Goal: Task Accomplishment & Management: Use online tool/utility

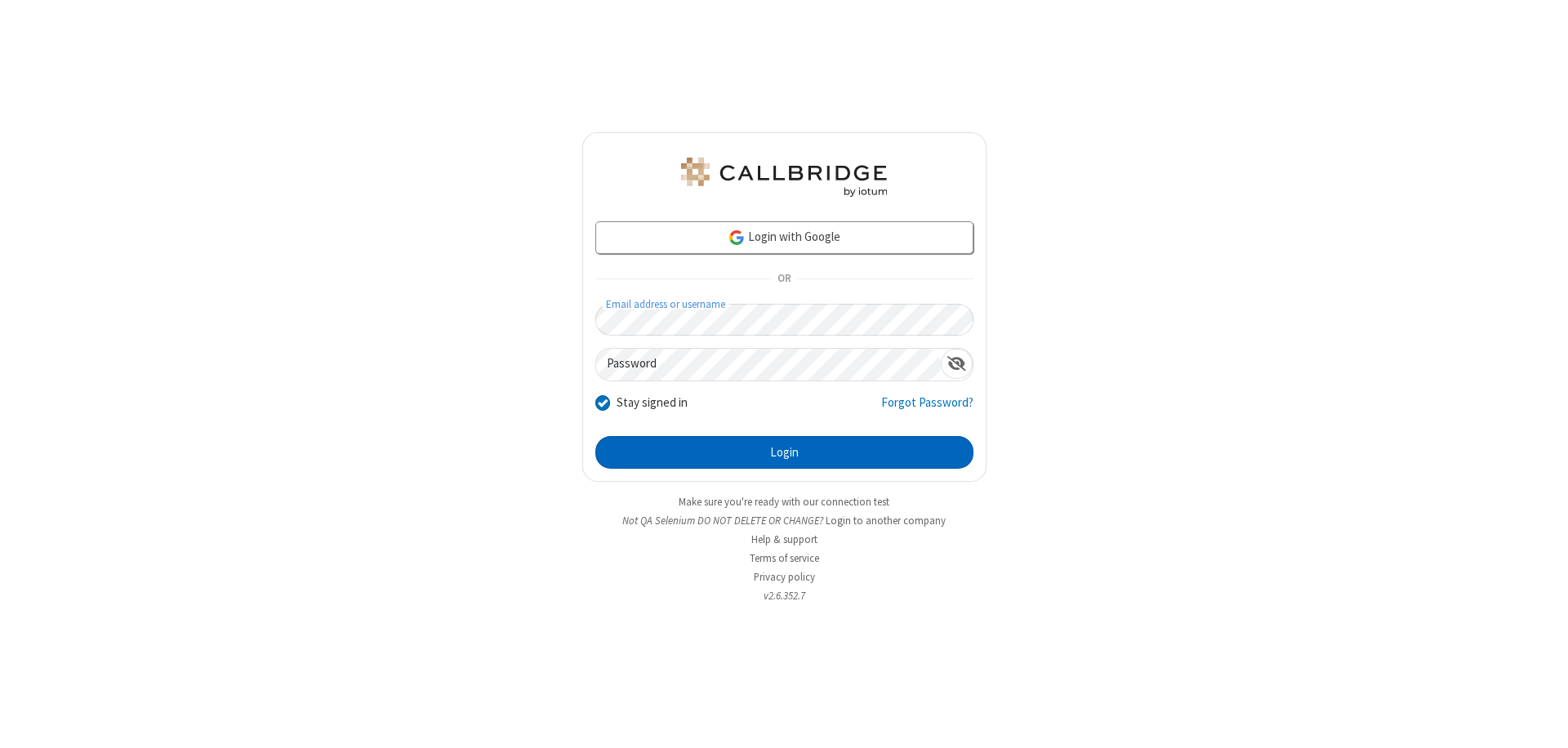
click at [784, 453] on button "Login" at bounding box center [784, 452] width 378 height 33
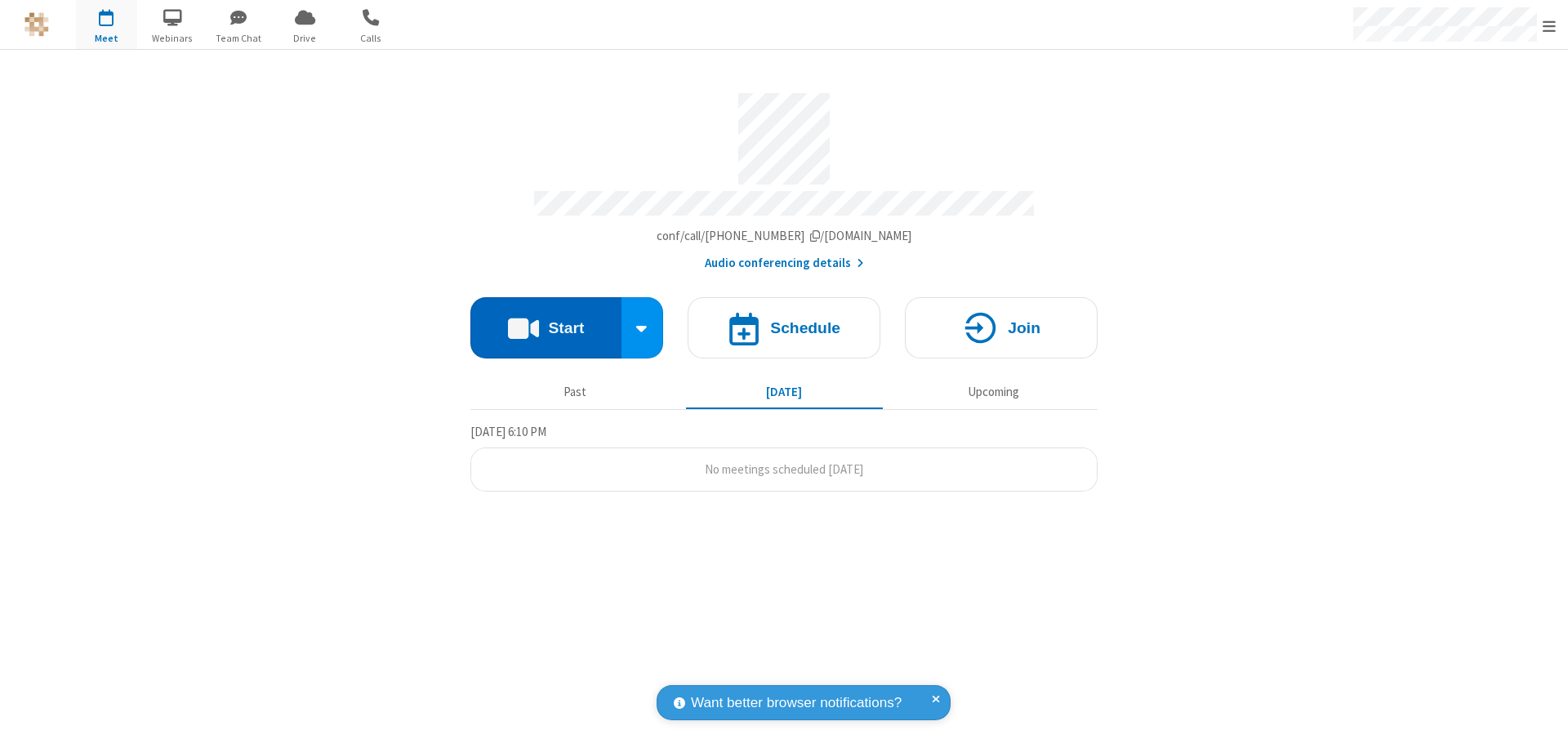
click at [546, 320] on button "Start" at bounding box center [546, 328] width 151 height 61
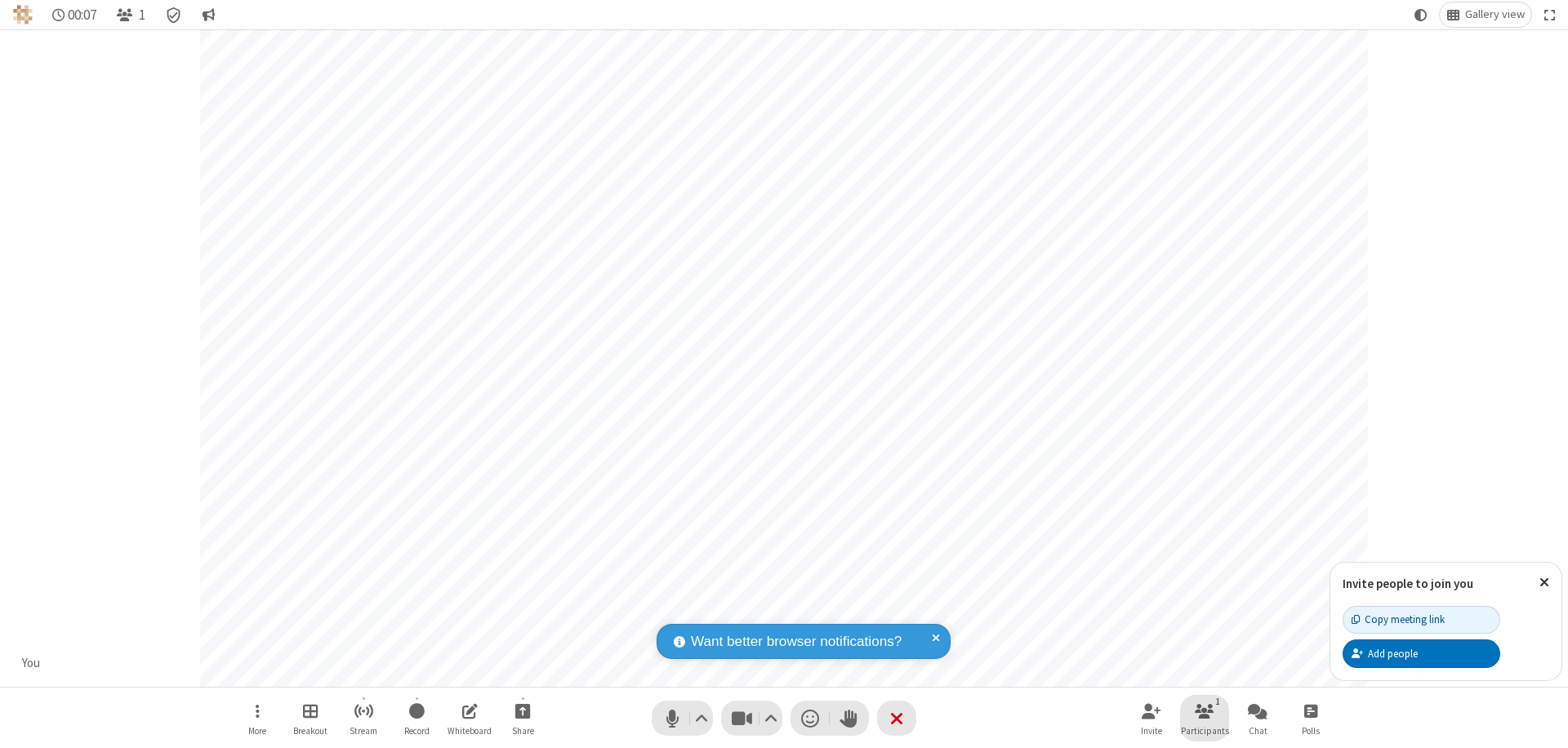
click at [1205, 730] on span "Participants" at bounding box center [1205, 730] width 48 height 10
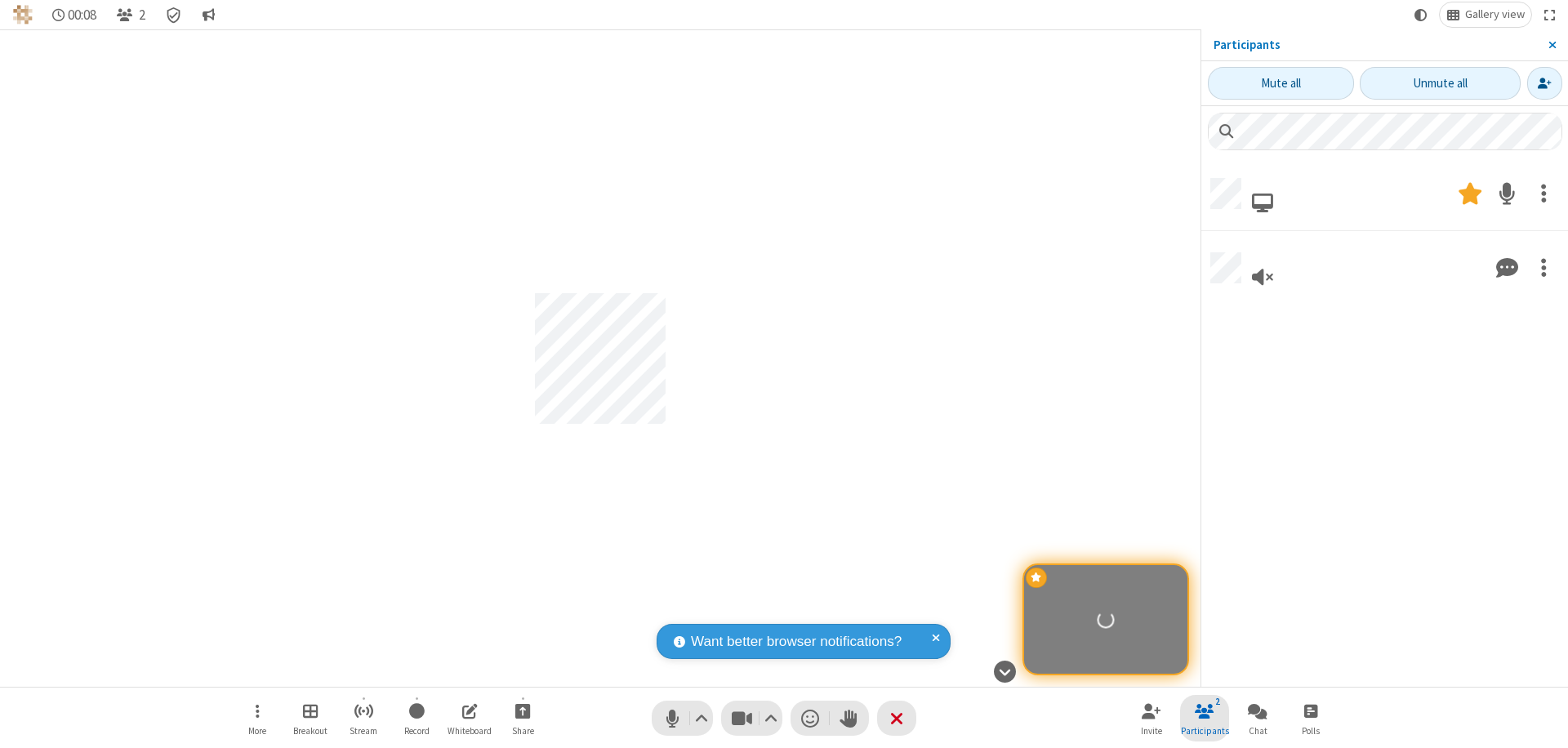
click at [1555, 45] on span "Close sidebar" at bounding box center [1552, 44] width 8 height 13
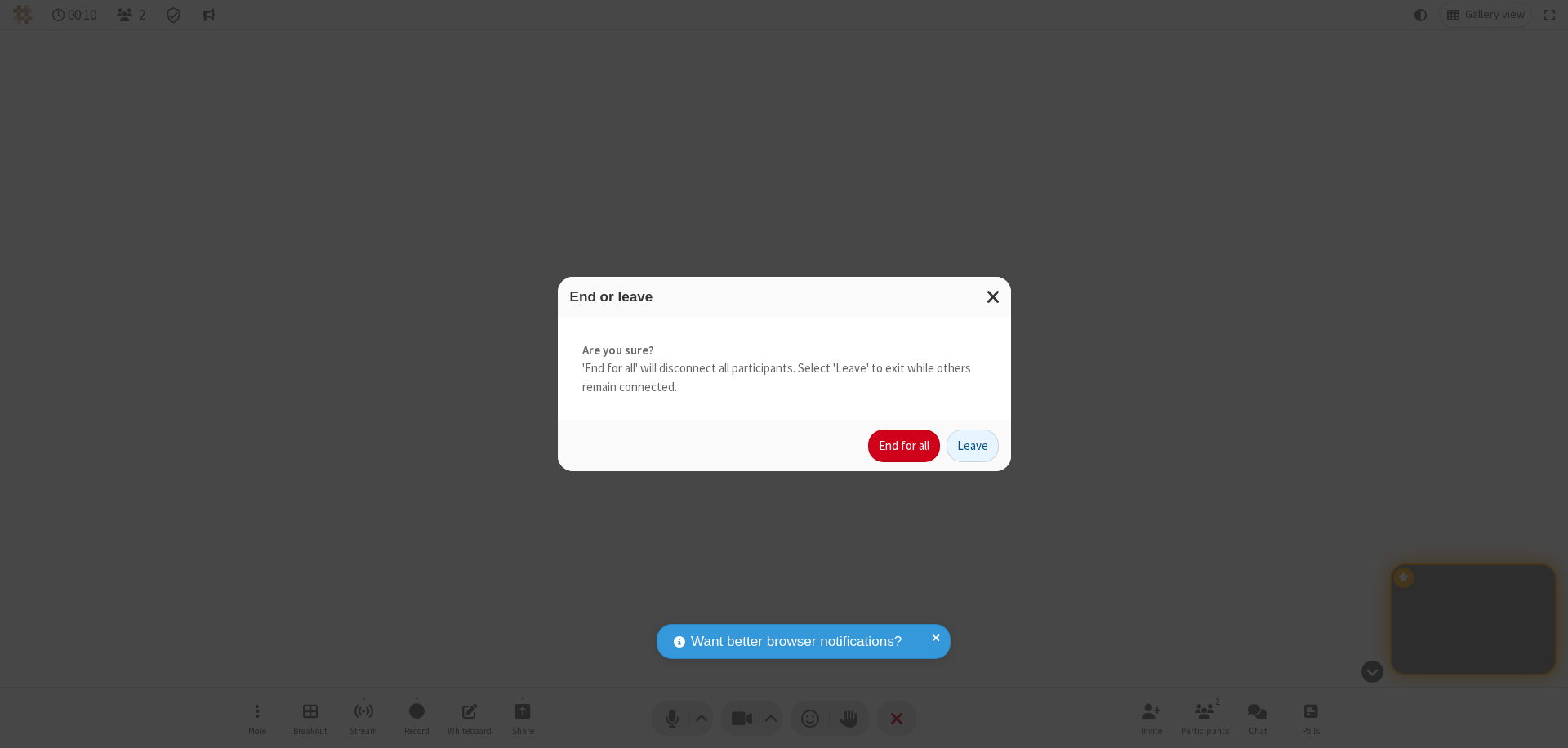
click at [904, 446] on button "End for all" at bounding box center [904, 446] width 72 height 33
